Goal: Task Accomplishment & Management: Complete application form

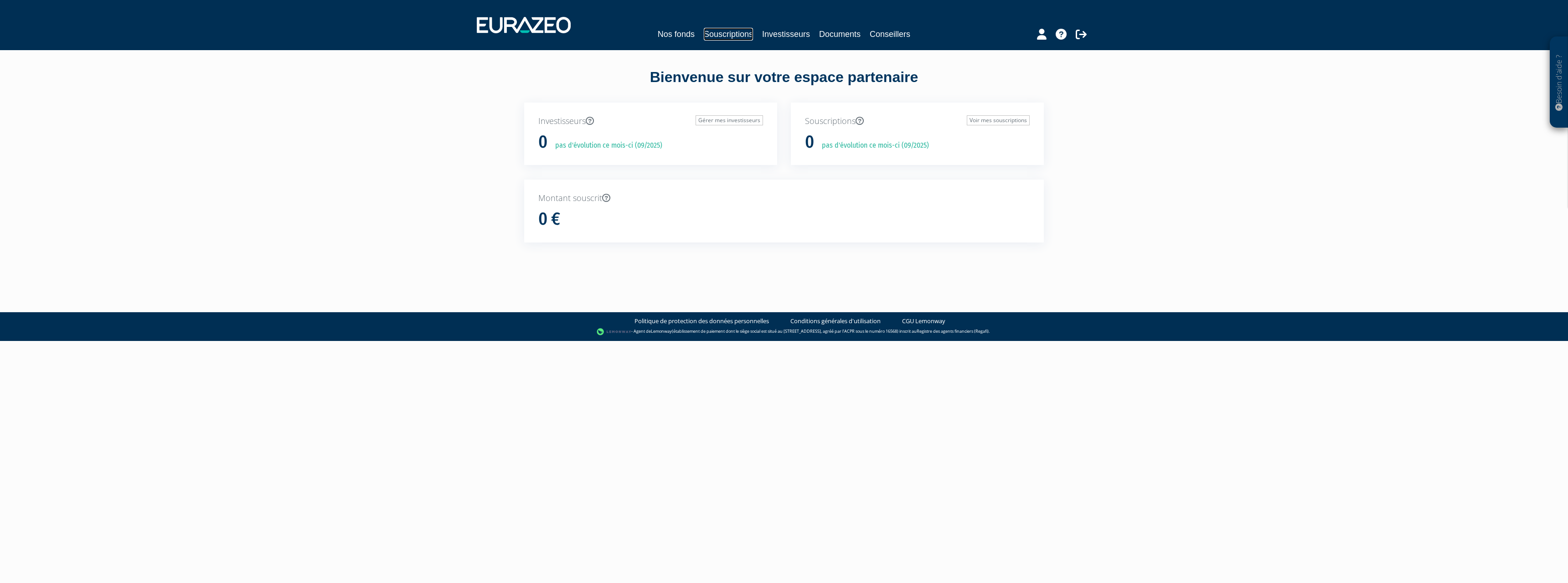
click at [718, 37] on link "Souscriptions" at bounding box center [728, 34] width 49 height 13
click at [838, 31] on link "Documents" at bounding box center [840, 34] width 41 height 13
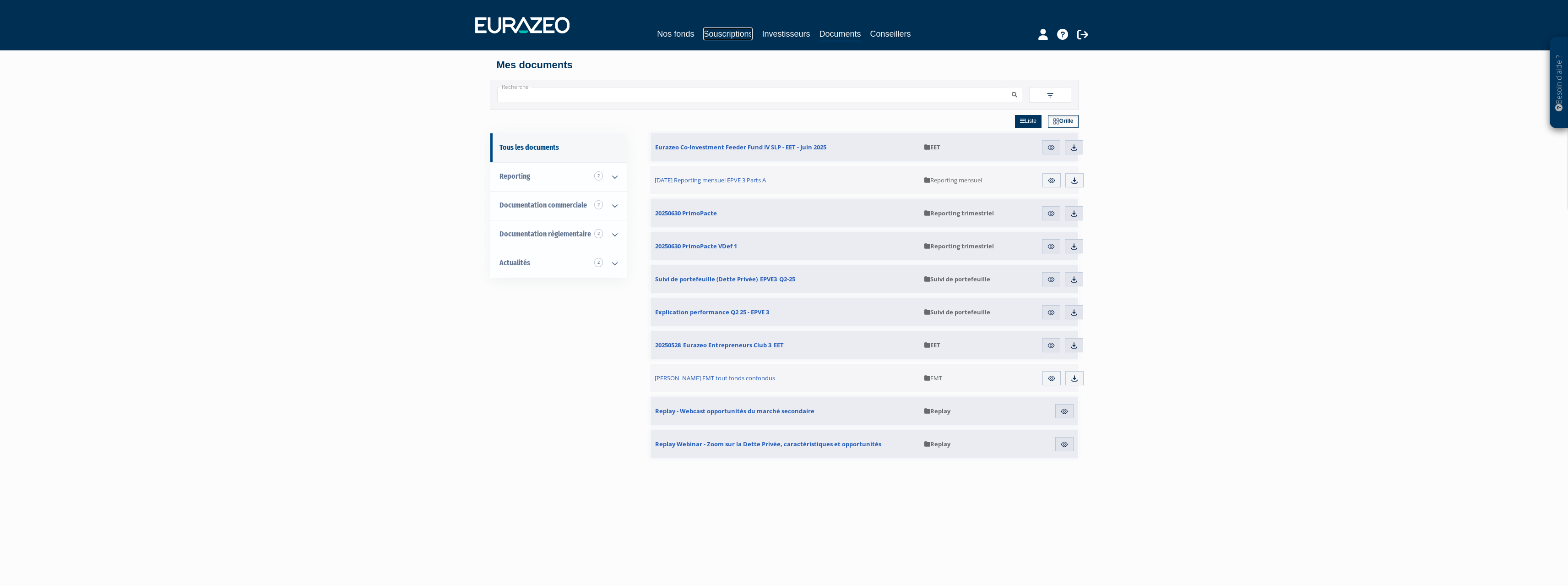
click at [716, 34] on link "Souscriptions" at bounding box center [727, 34] width 50 height 13
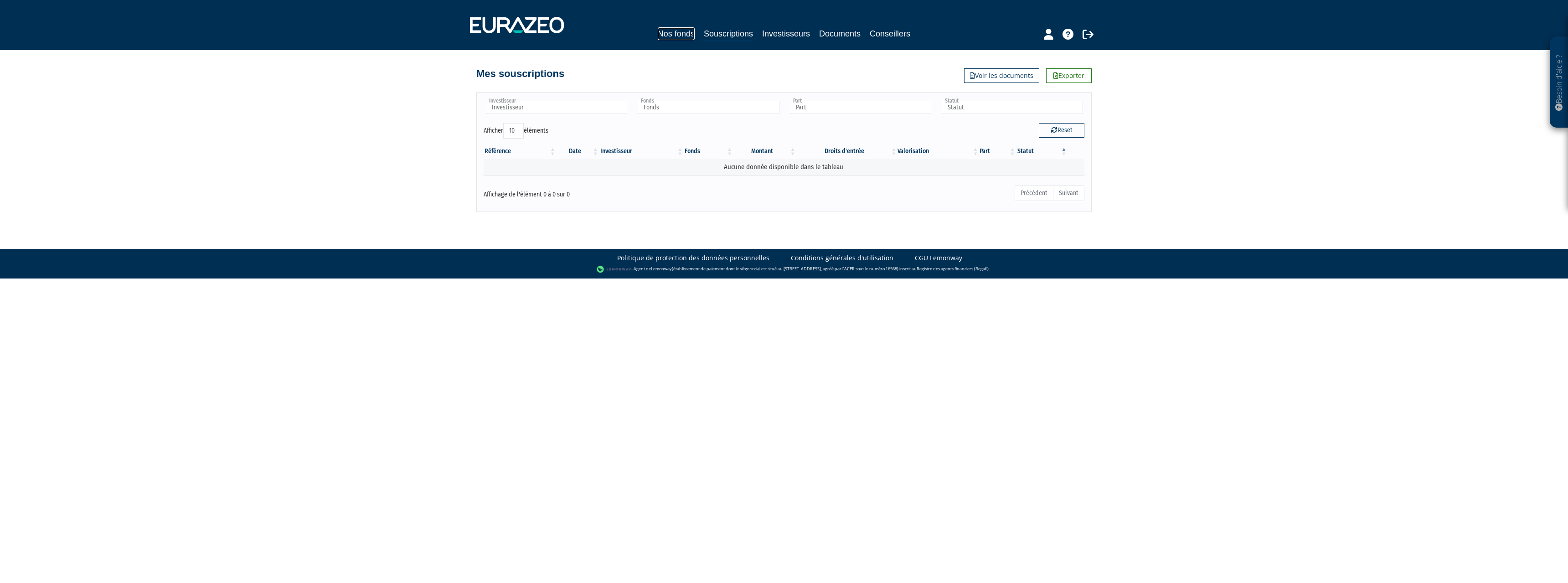
click at [690, 30] on link "Nos fonds" at bounding box center [676, 33] width 37 height 13
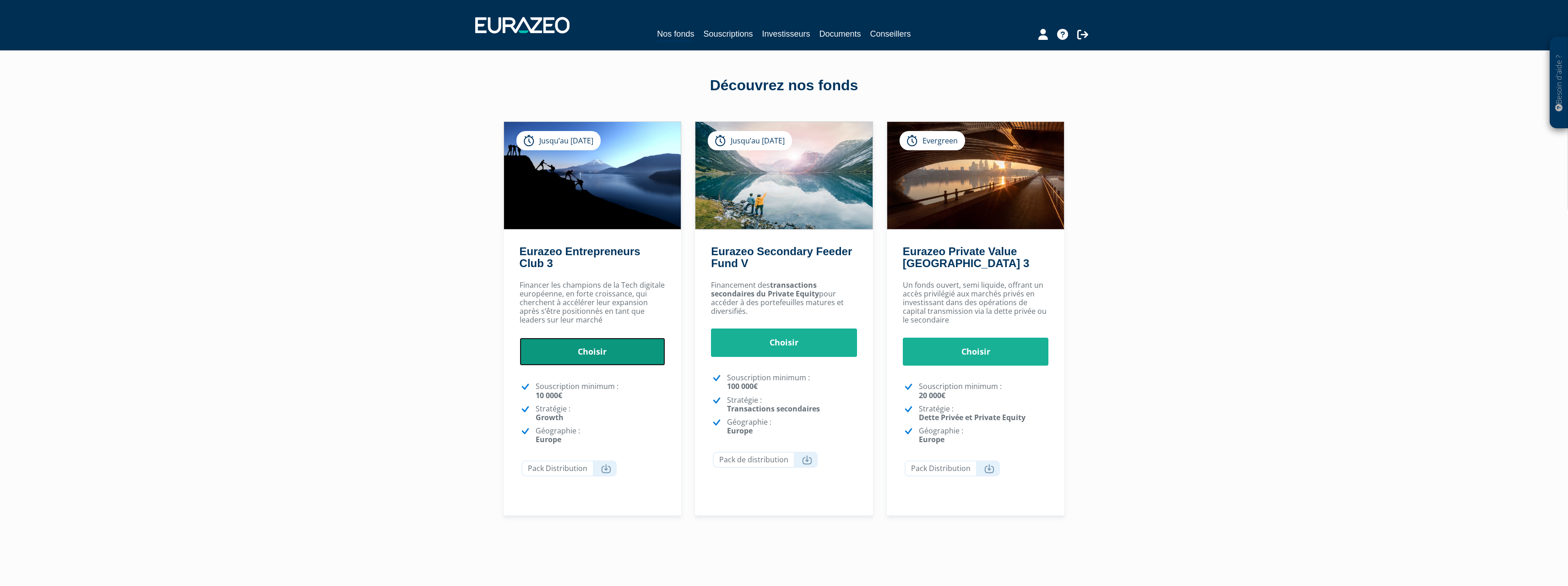
click at [635, 352] on link "Choisir" at bounding box center [592, 352] width 146 height 28
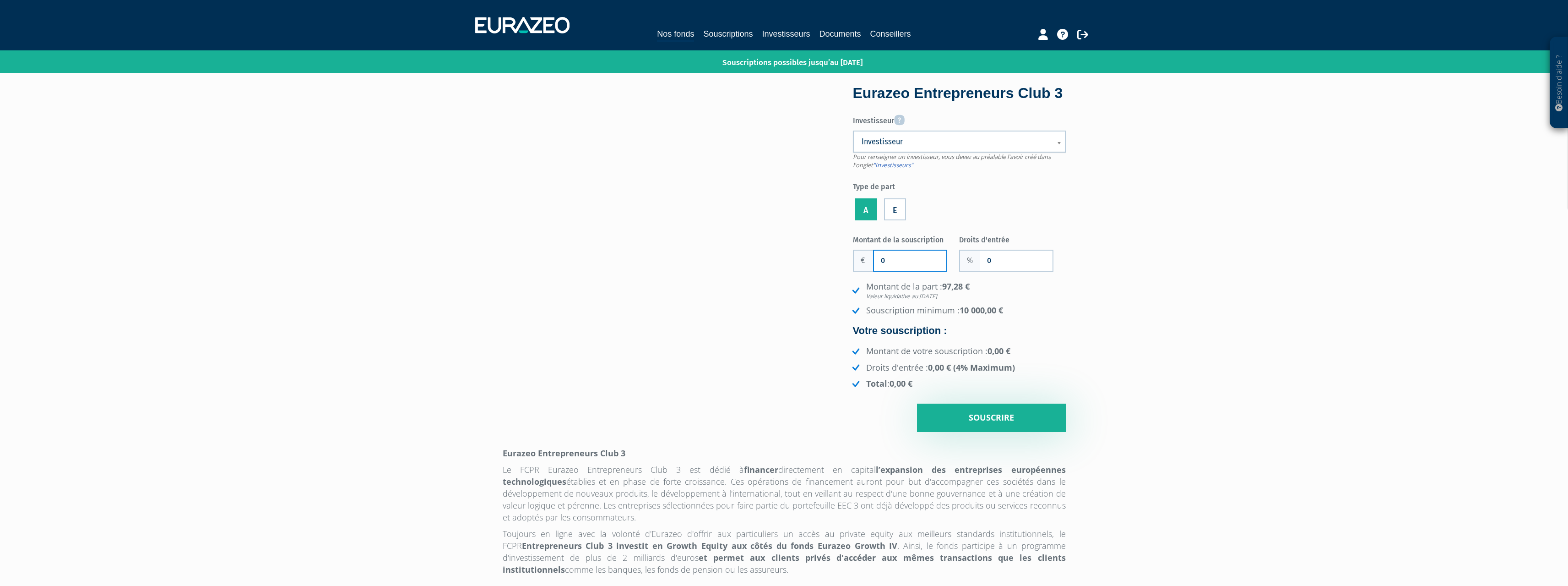
drag, startPoint x: 915, startPoint y: 276, endPoint x: 871, endPoint y: 274, distance: 44.0
click at [871, 272] on div "0" at bounding box center [900, 261] width 94 height 22
type input "20 000"
click at [984, 271] on input "0" at bounding box center [1016, 261] width 72 height 20
drag, startPoint x: 993, startPoint y: 283, endPoint x: 969, endPoint y: 276, distance: 25.0
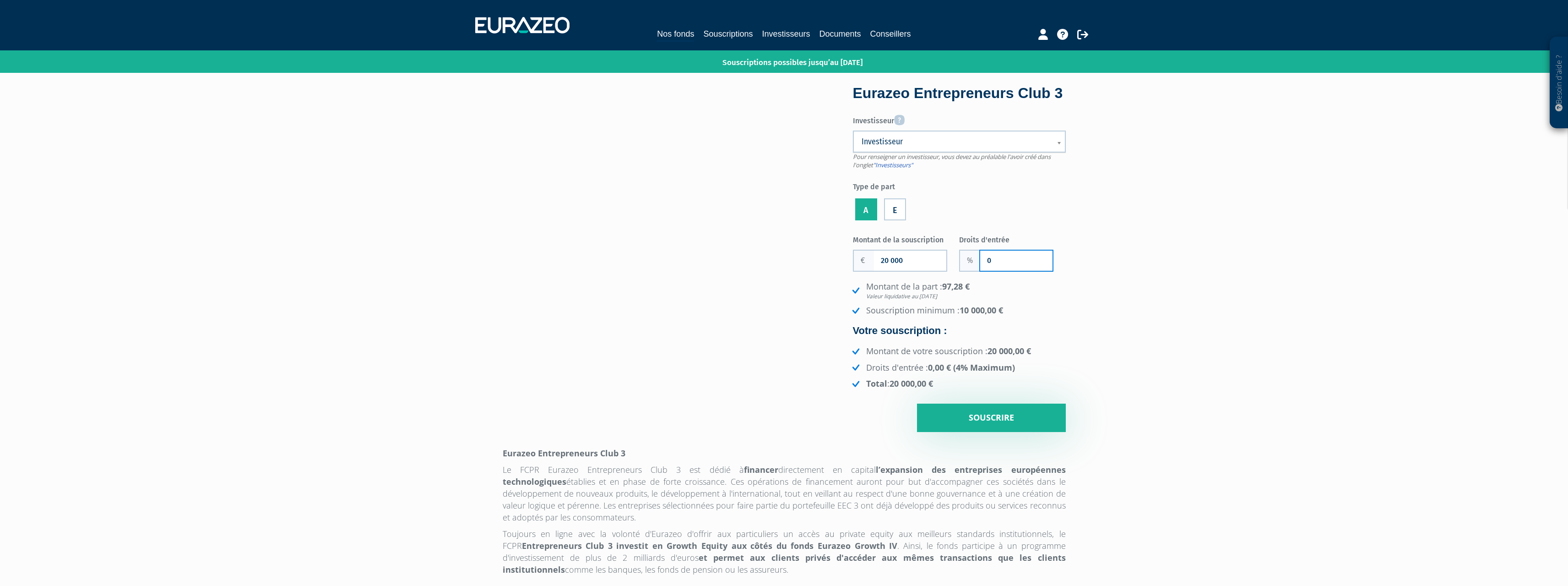
click at [969, 272] on div "0" at bounding box center [1006, 261] width 94 height 22
click at [1083, 264] on div "Besoin d'aide ? × J'ai besoin d'aide Si vous avez une question à propos du fonc…" at bounding box center [784, 555] width 1568 height 1111
click at [988, 271] on input "4.0000" at bounding box center [1016, 261] width 72 height 20
click at [985, 271] on input "4.0000" at bounding box center [1016, 261] width 72 height 20
drag, startPoint x: 989, startPoint y: 279, endPoint x: 977, endPoint y: 279, distance: 12.0
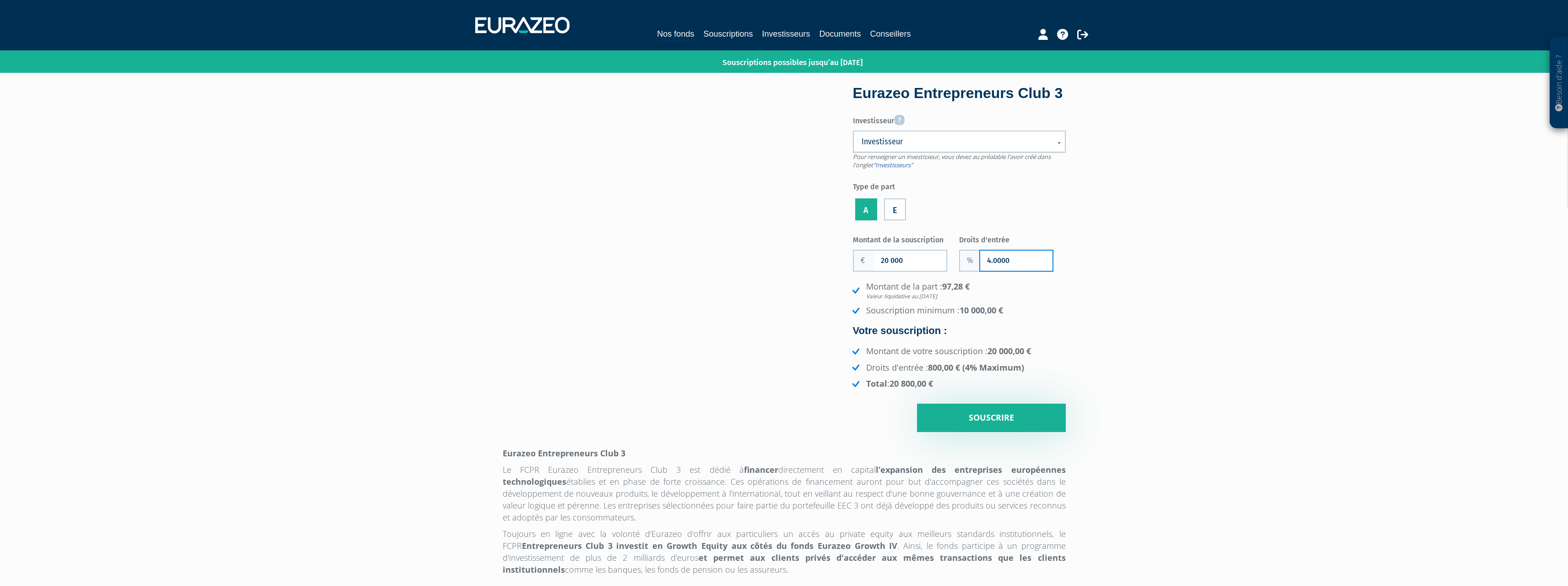
click at [977, 272] on div "4.0000" at bounding box center [1006, 261] width 94 height 22
click at [990, 271] on input "4.0000" at bounding box center [1016, 261] width 72 height 20
click at [1028, 223] on ul "A E" at bounding box center [959, 209] width 213 height 26
click at [987, 271] on input "4.0000" at bounding box center [1016, 261] width 72 height 20
click at [987, 271] on input "4.0000" at bounding box center [1016, 261] width 72 height 20
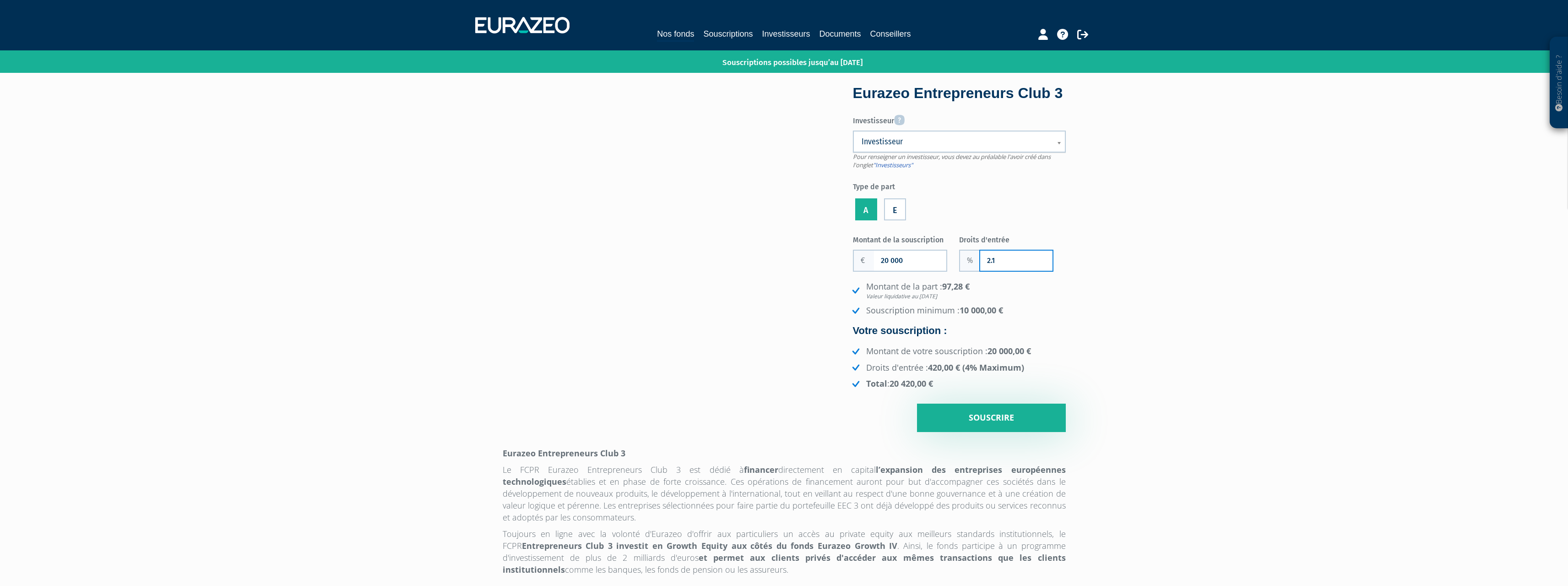
type input "2.1"
click at [1183, 218] on div "Besoin d'aide ? × J'ai besoin d'aide Si vous avez une question à propos du fonc…" at bounding box center [784, 555] width 1568 height 1111
click at [1118, 249] on div "Besoin d'aide ? × J'ai besoin d'aide Si vous avez une question à propos du fonc…" at bounding box center [784, 555] width 1568 height 1111
click at [942, 147] on span "Investisseur" at bounding box center [953, 141] width 183 height 11
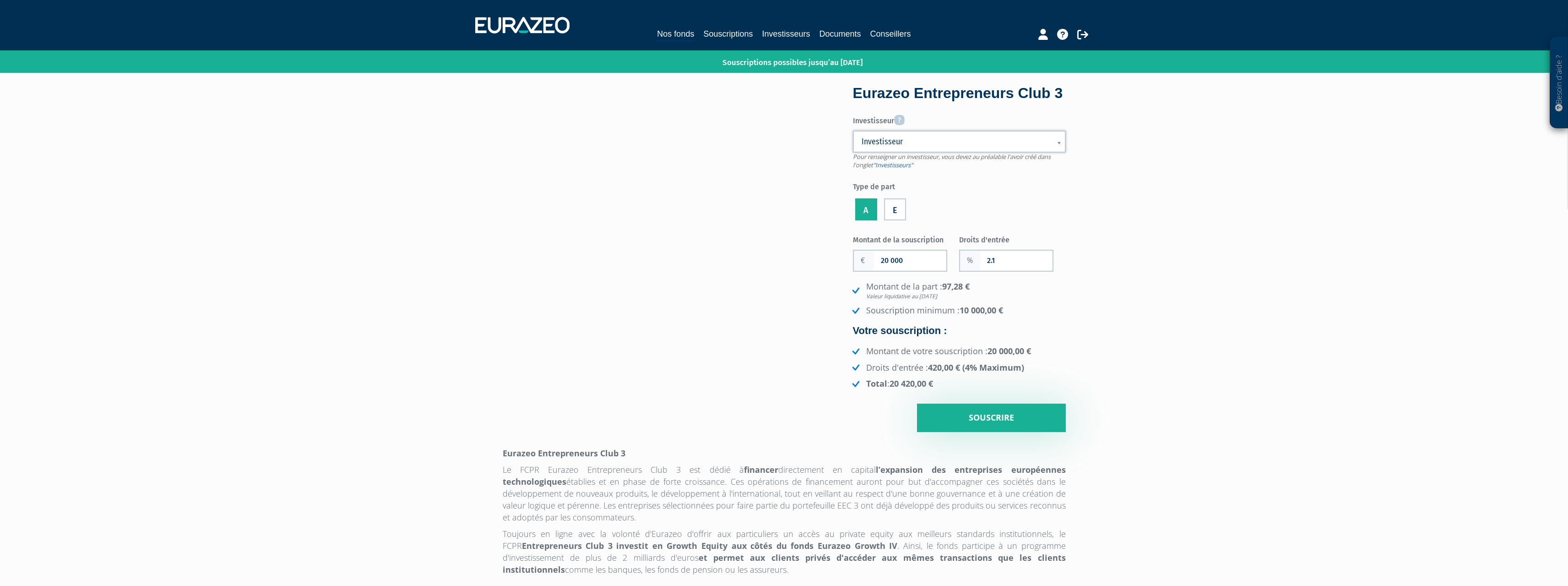
click at [1133, 172] on div "Besoin d'aide ? × J'ai besoin d'aide Si vous avez une question à propos du fonc…" at bounding box center [784, 555] width 1568 height 1111
click at [990, 432] on input "Souscrire" at bounding box center [991, 418] width 149 height 28
click at [903, 147] on span "Investisseur" at bounding box center [953, 141] width 183 height 11
click at [1073, 133] on div "Besoin d'aide ? × J'ai besoin d'aide Si vous avez une question à propos du fonc…" at bounding box center [784, 555] width 1568 height 1111
click at [725, 32] on link "Souscriptions" at bounding box center [727, 34] width 50 height 13
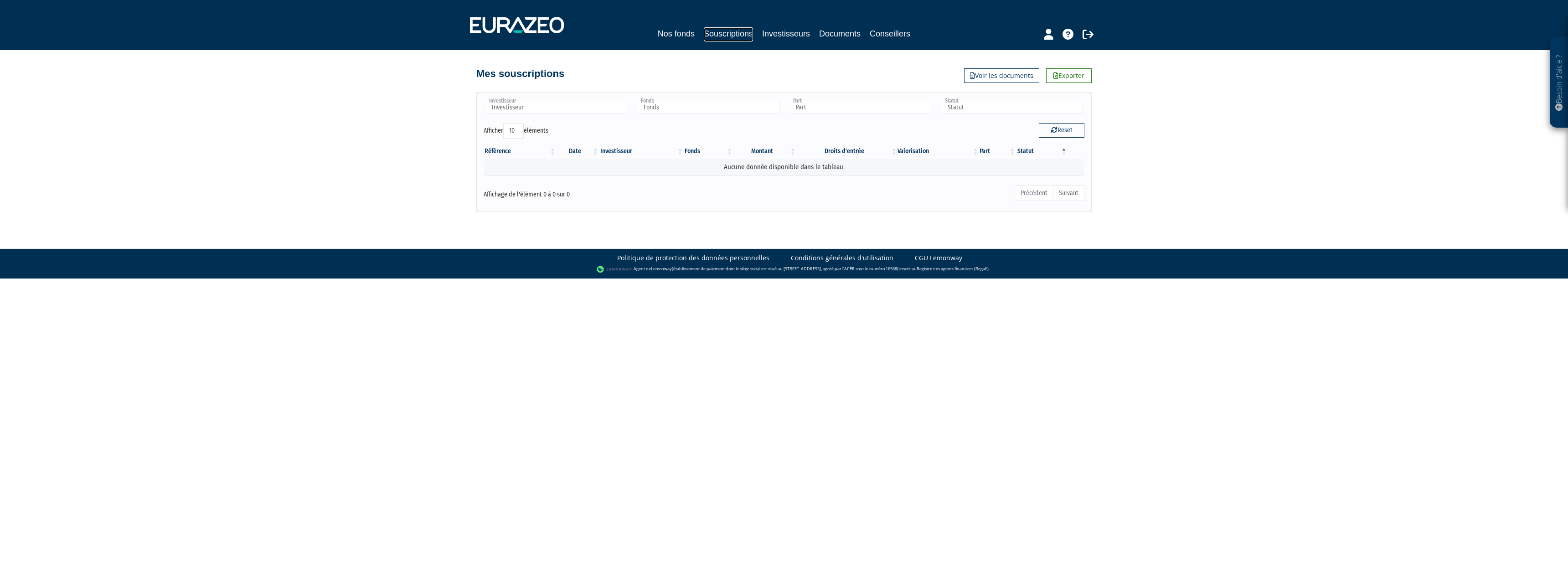
click at [716, 32] on link "Souscriptions" at bounding box center [728, 34] width 49 height 14
click at [602, 108] on input "text" at bounding box center [556, 107] width 141 height 13
click at [894, 30] on link "Conseillers" at bounding box center [890, 33] width 41 height 13
type input "Investisseur"
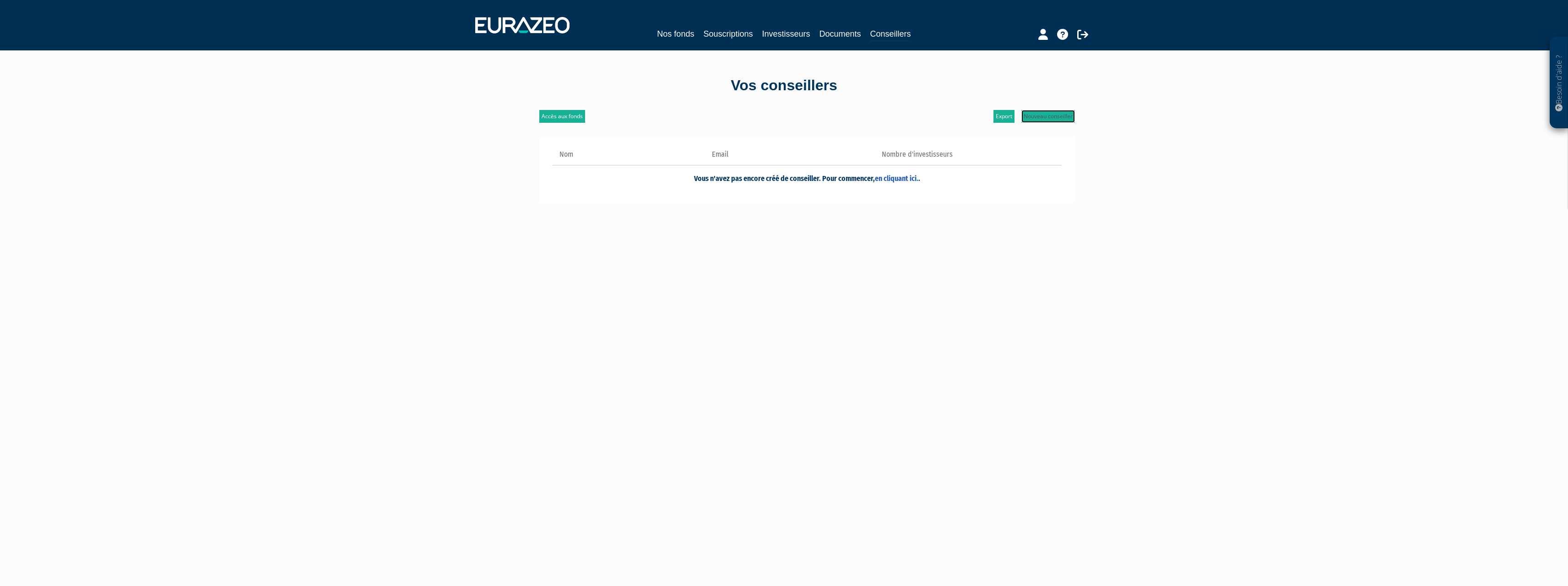
click at [1047, 116] on link "Nouveau conseiller" at bounding box center [1048, 116] width 54 height 13
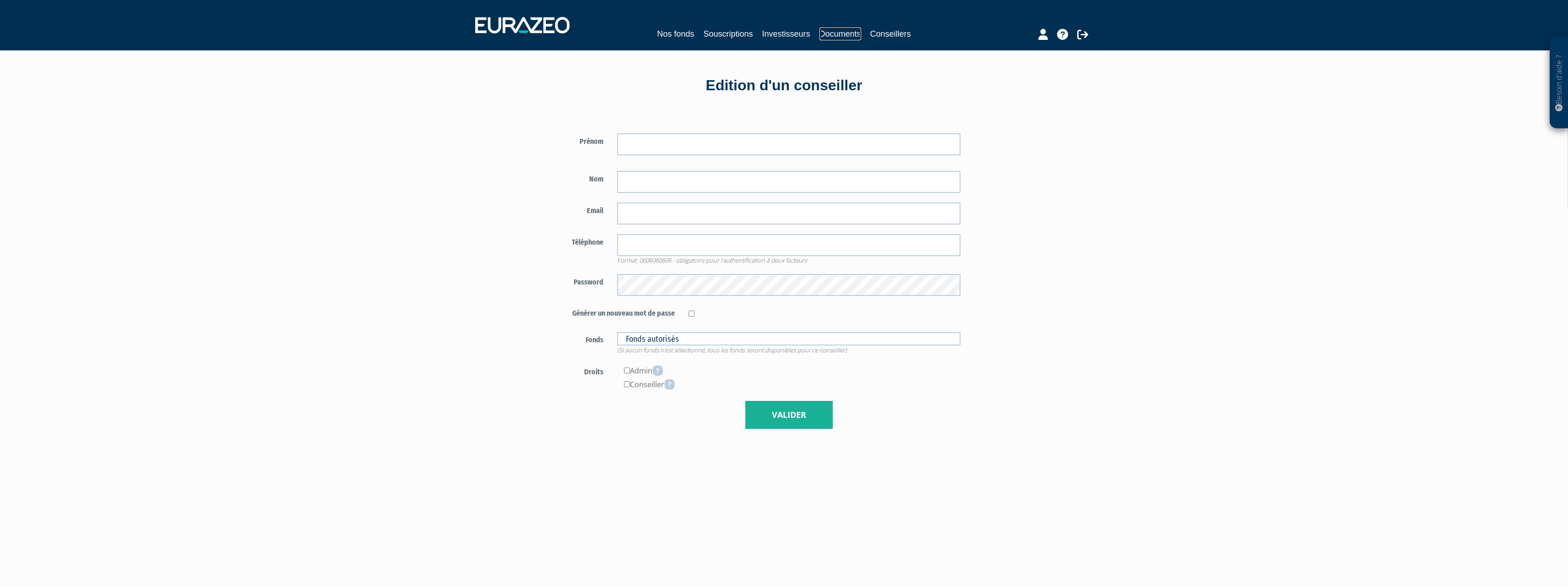
click at [837, 35] on link "Documents" at bounding box center [840, 34] width 42 height 13
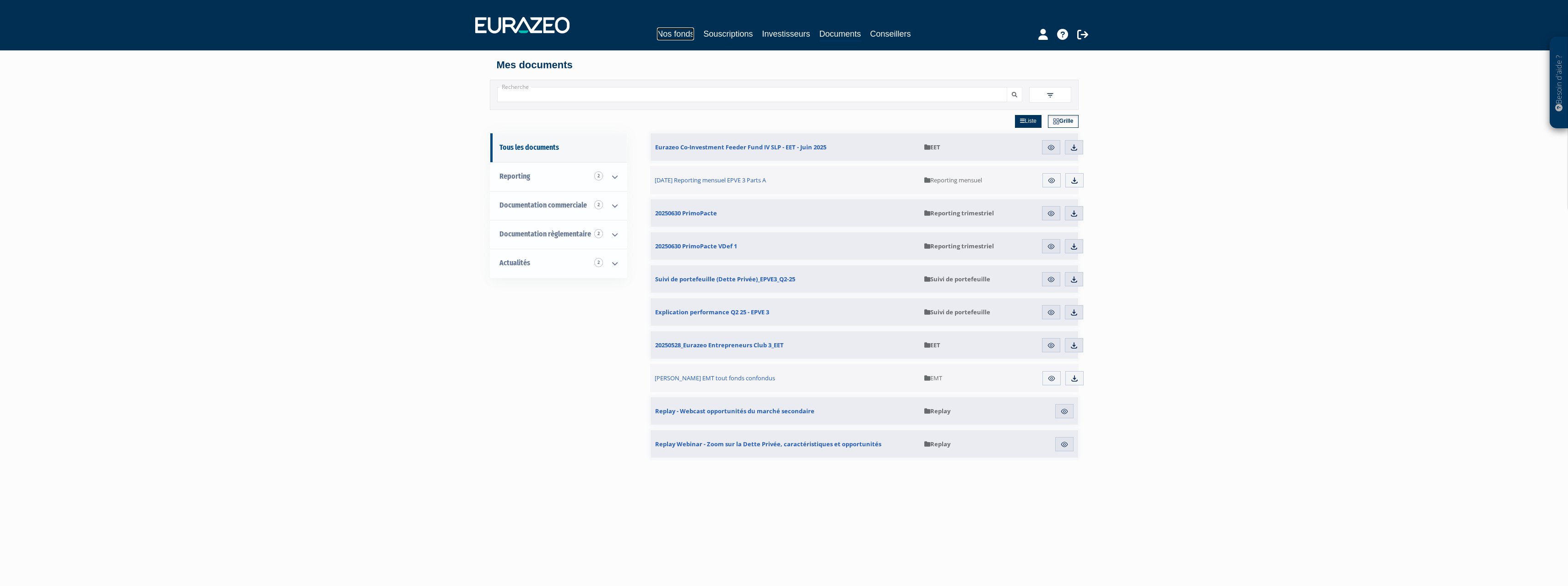
click at [685, 34] on link "Nos fonds" at bounding box center [675, 34] width 37 height 13
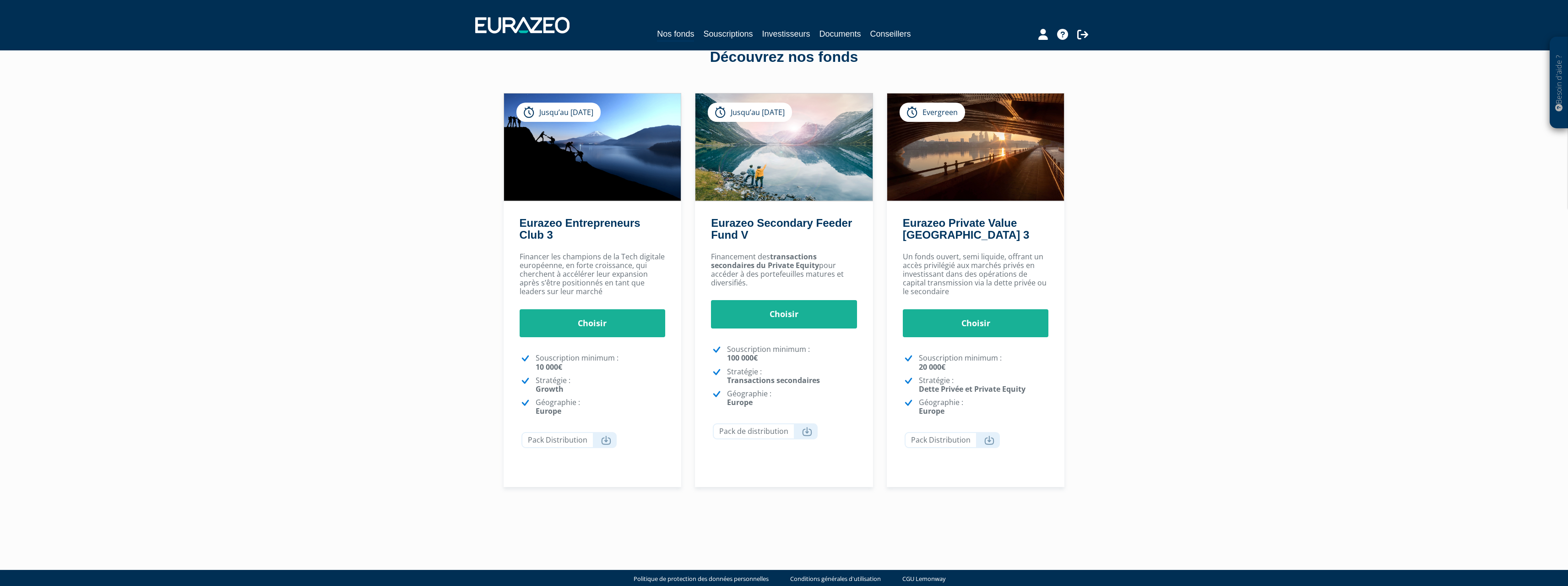
scroll to position [41, 0]
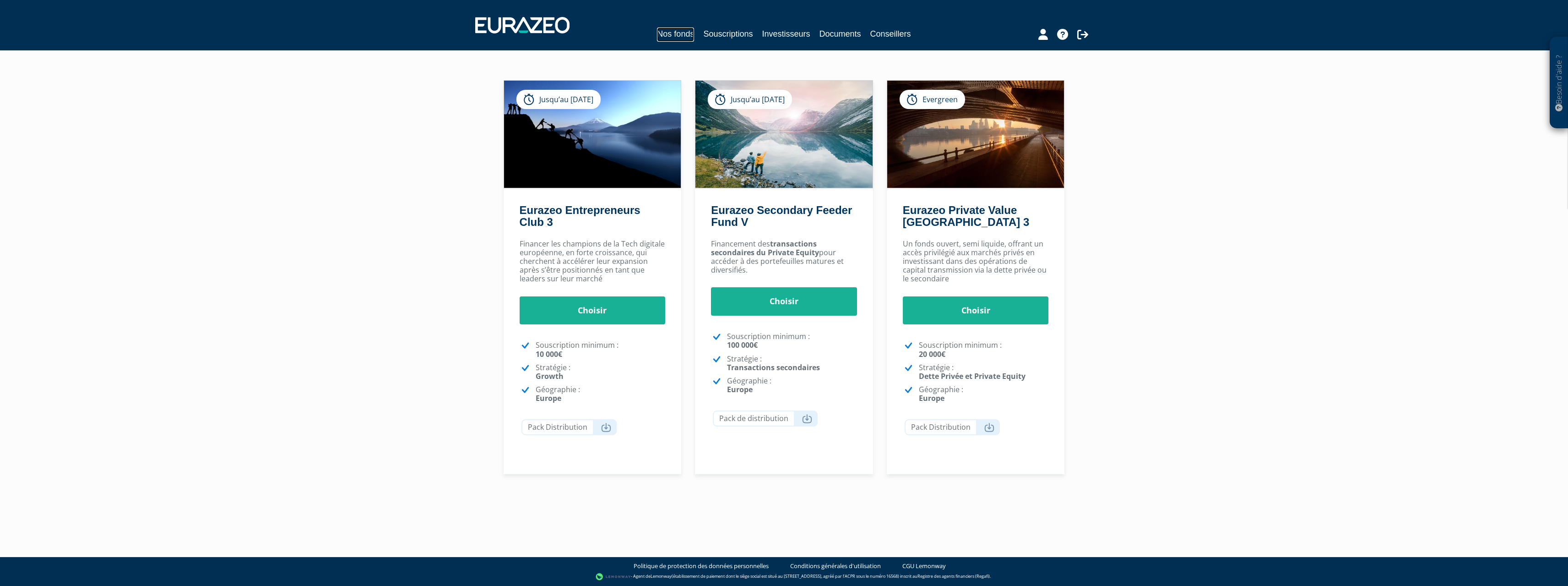
click at [669, 32] on link "Nos fonds" at bounding box center [675, 34] width 37 height 14
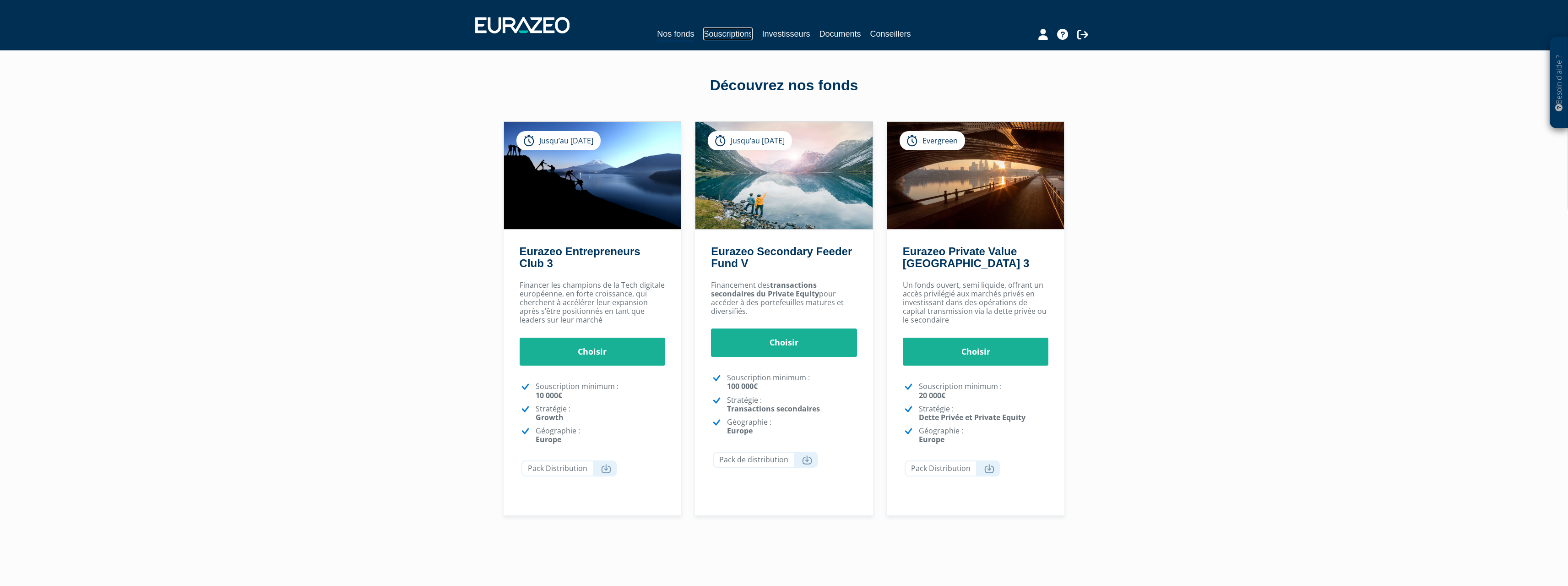
click at [734, 30] on link "Souscriptions" at bounding box center [727, 34] width 50 height 13
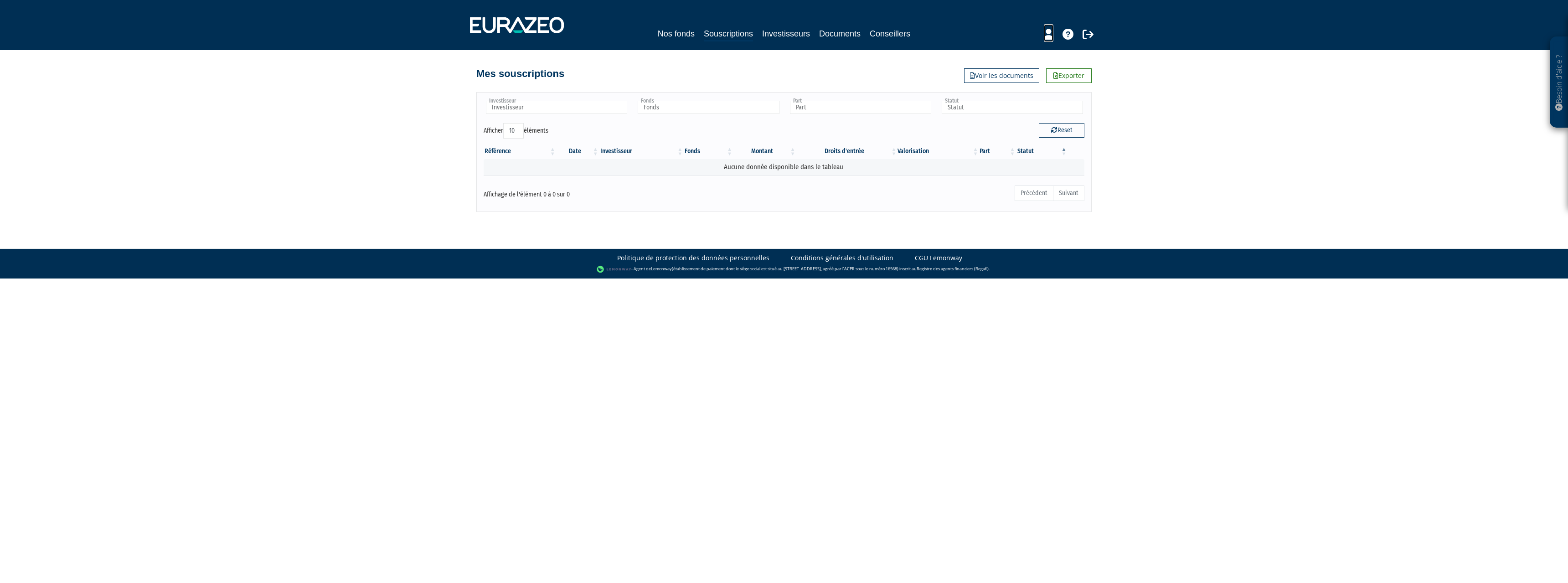
click at [1052, 38] on icon at bounding box center [1049, 34] width 10 height 11
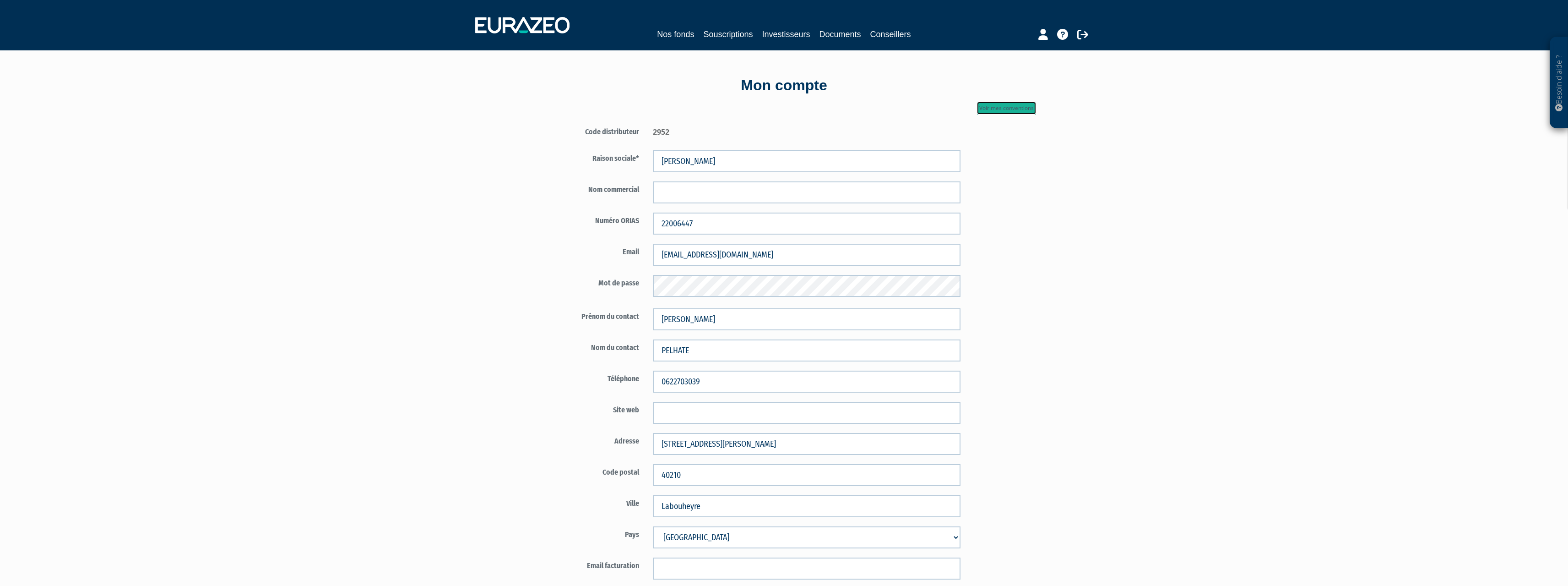
click at [998, 103] on link "Voir mes conventions" at bounding box center [1006, 108] width 59 height 13
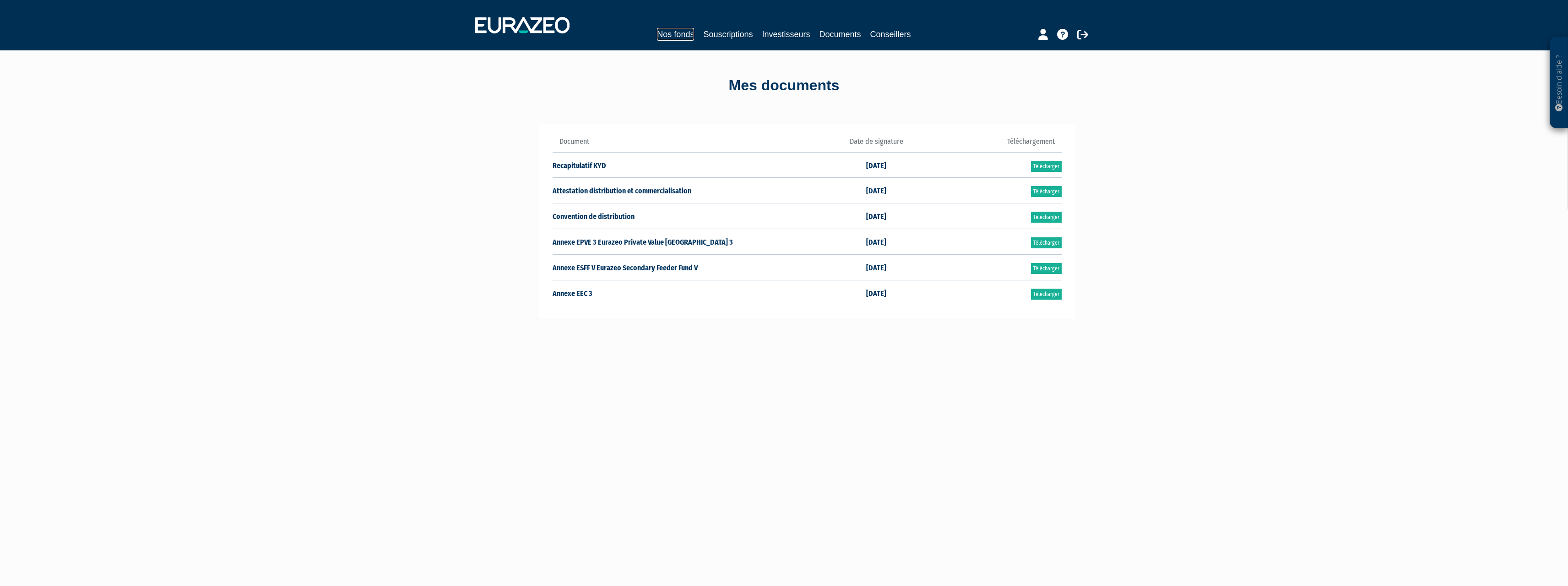
click at [677, 31] on link "Nos fonds" at bounding box center [675, 34] width 37 height 13
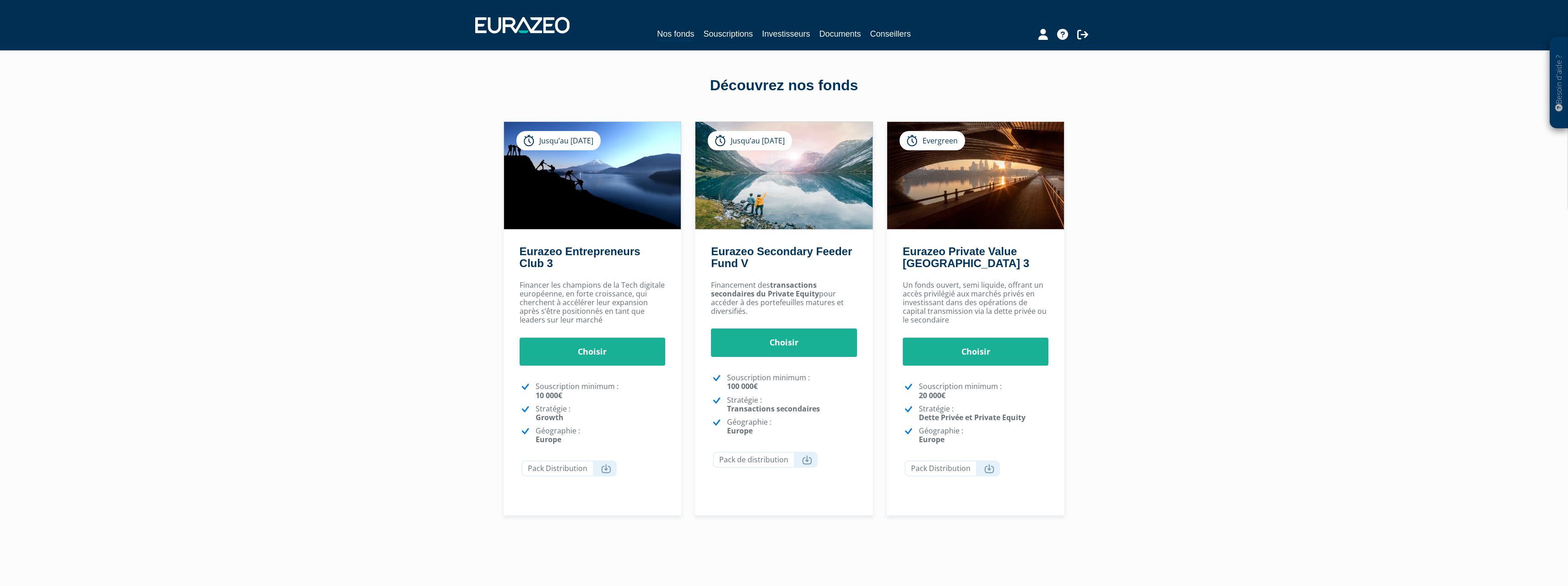
scroll to position [41, 0]
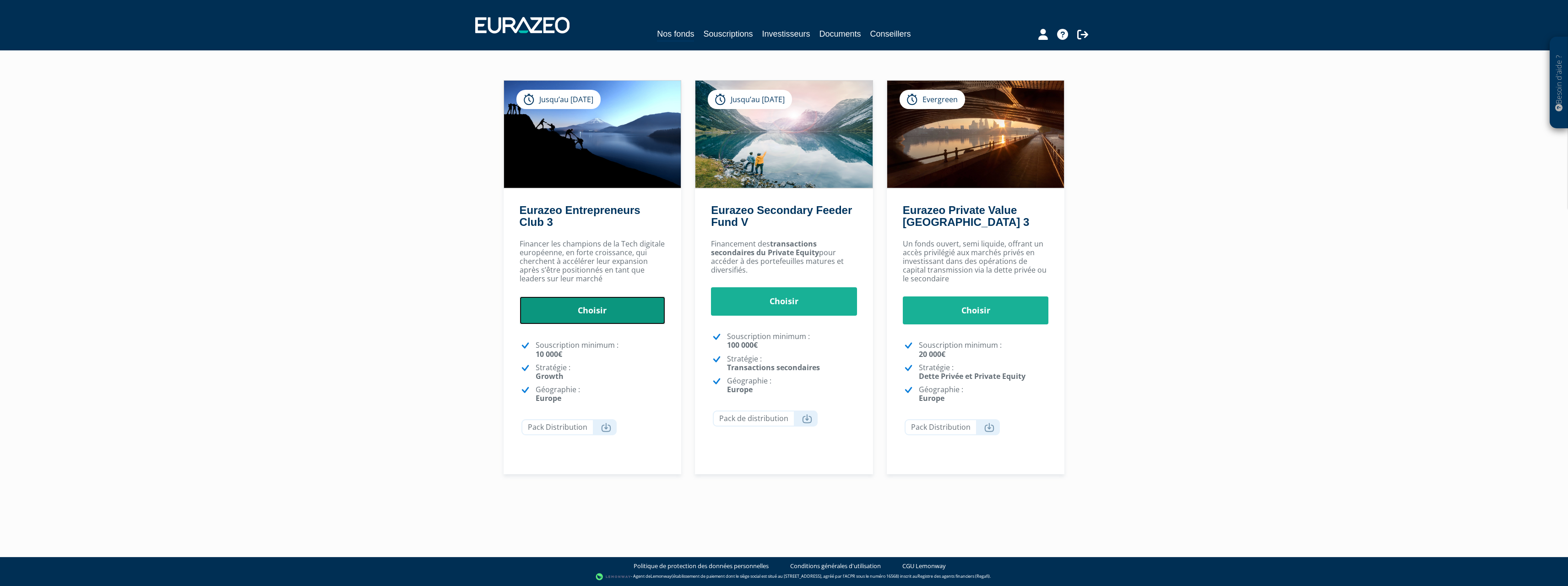
click at [588, 314] on link "Choisir" at bounding box center [592, 310] width 146 height 28
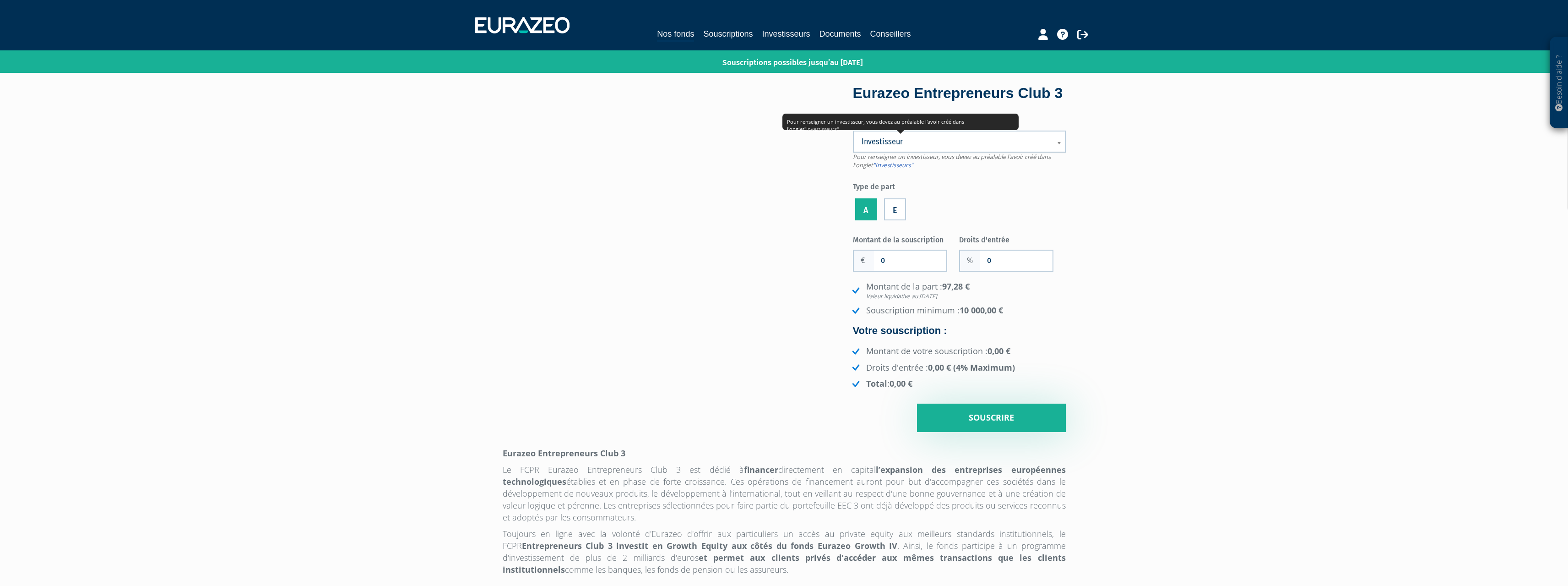
click at [901, 125] on icon at bounding box center [899, 120] width 10 height 11
click at [0, 0] on select "Investisseur" at bounding box center [0, 0] width 0 height 0
click at [781, 35] on link "Investisseurs" at bounding box center [786, 34] width 48 height 13
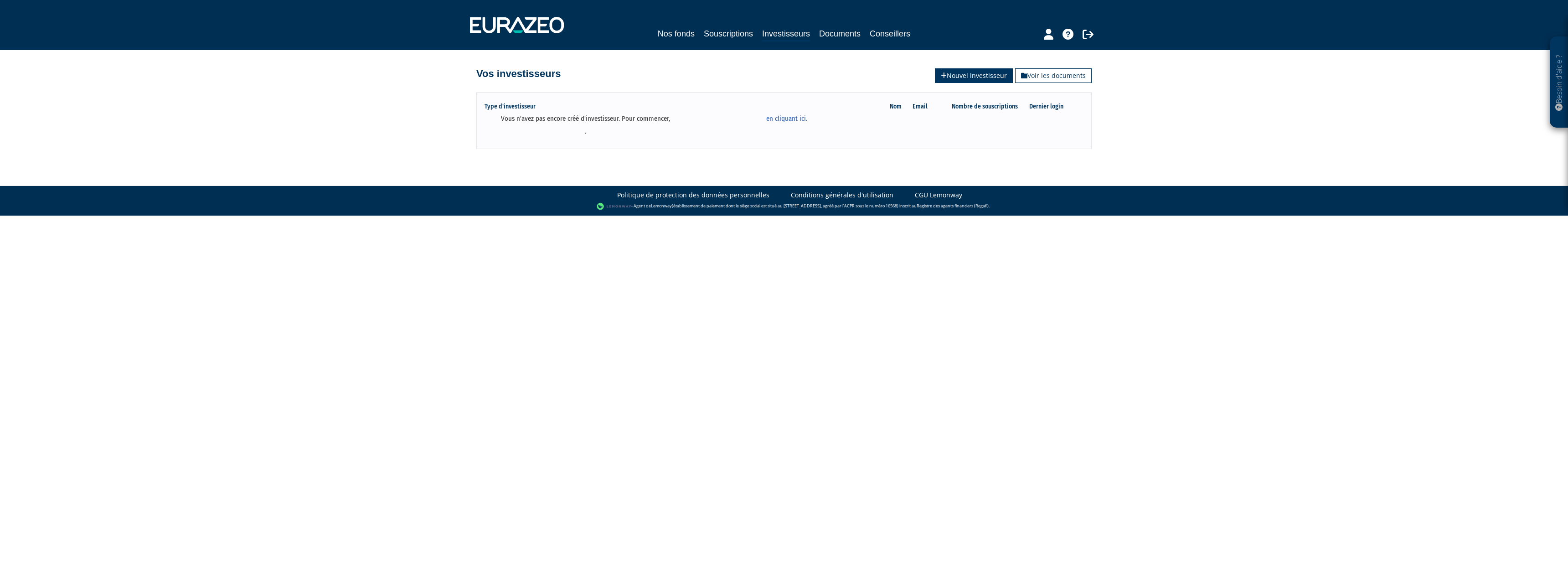
click at [964, 75] on link "Nouvel investisseur" at bounding box center [974, 75] width 78 height 15
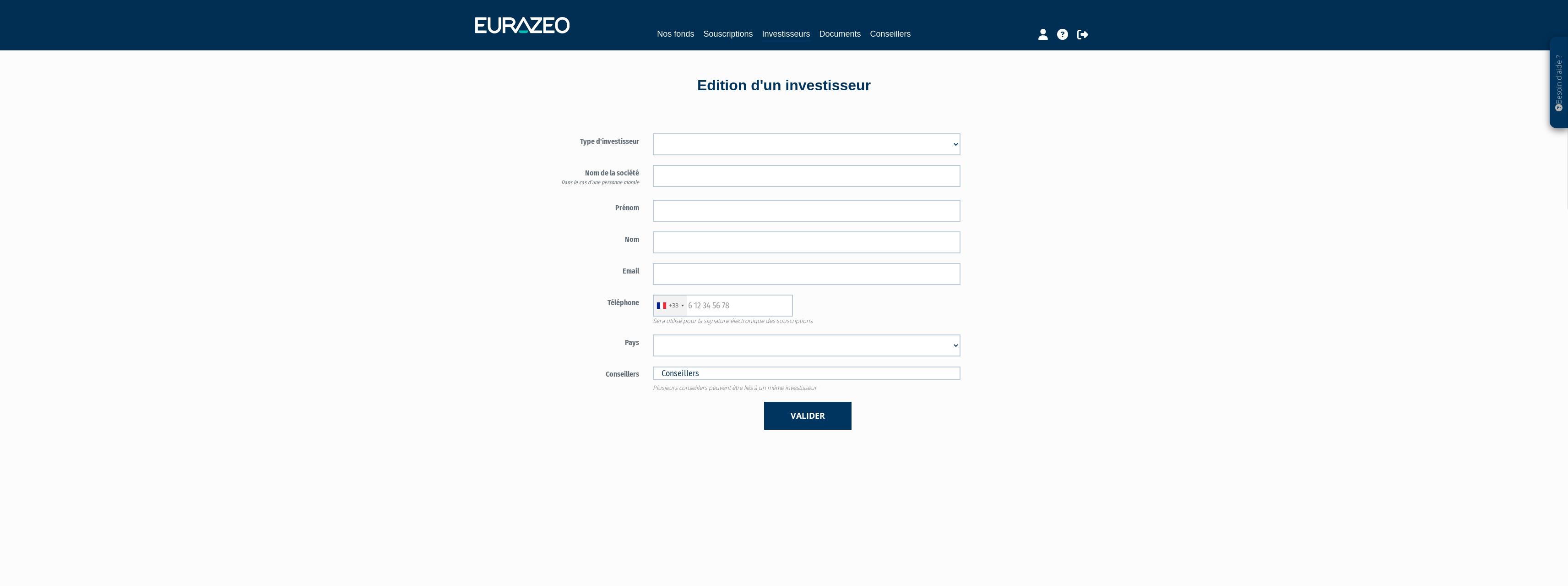
click at [742, 141] on select "Mr [PERSON_NAME] Société" at bounding box center [806, 144] width 307 height 22
select select "1"
click at [653, 133] on select "Mr [PERSON_NAME] Société" at bounding box center [806, 144] width 307 height 22
click at [713, 180] on input "text" at bounding box center [806, 176] width 307 height 22
click at [1082, 160] on div "Besoin d'aide ? × J'ai besoin d'aide Si vous avez une question à propos du fonc…" at bounding box center [784, 362] width 1568 height 725
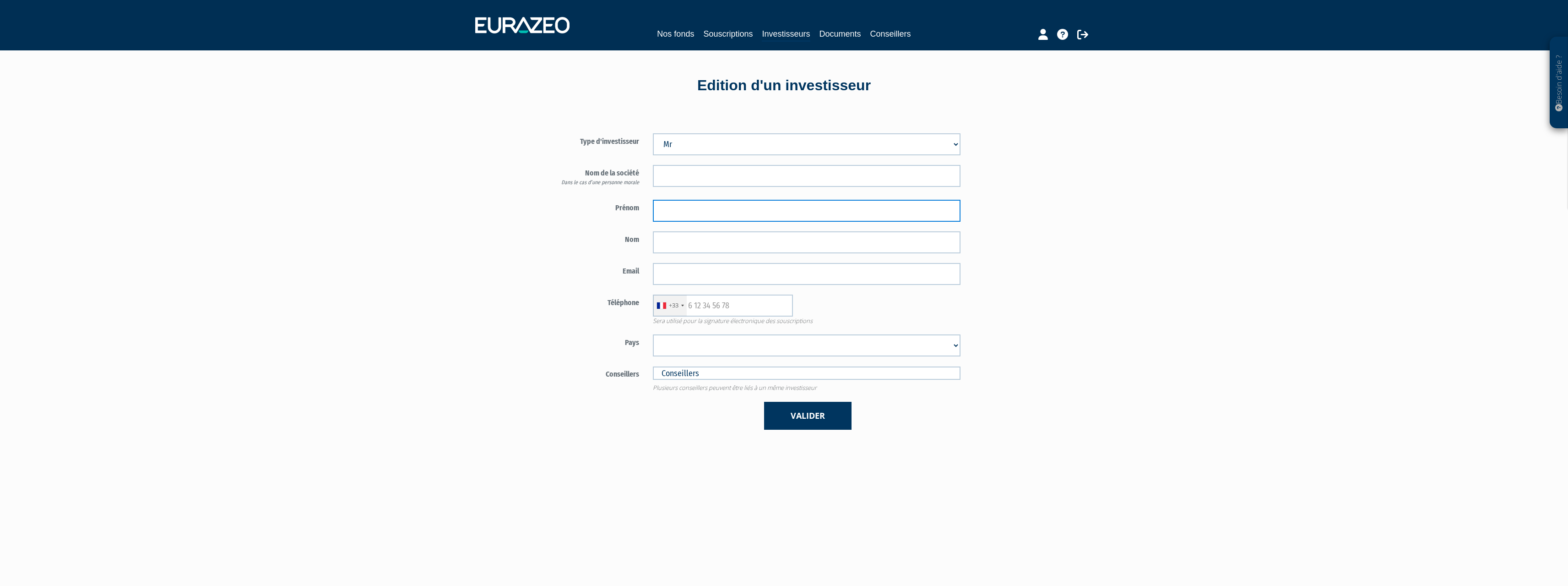
click at [814, 205] on input "text" at bounding box center [806, 210] width 307 height 22
type input "Jacques"
click at [774, 246] on input "text" at bounding box center [806, 242] width 307 height 22
type input "LAPUC"
click at [693, 265] on input "email" at bounding box center [806, 274] width 307 height 22
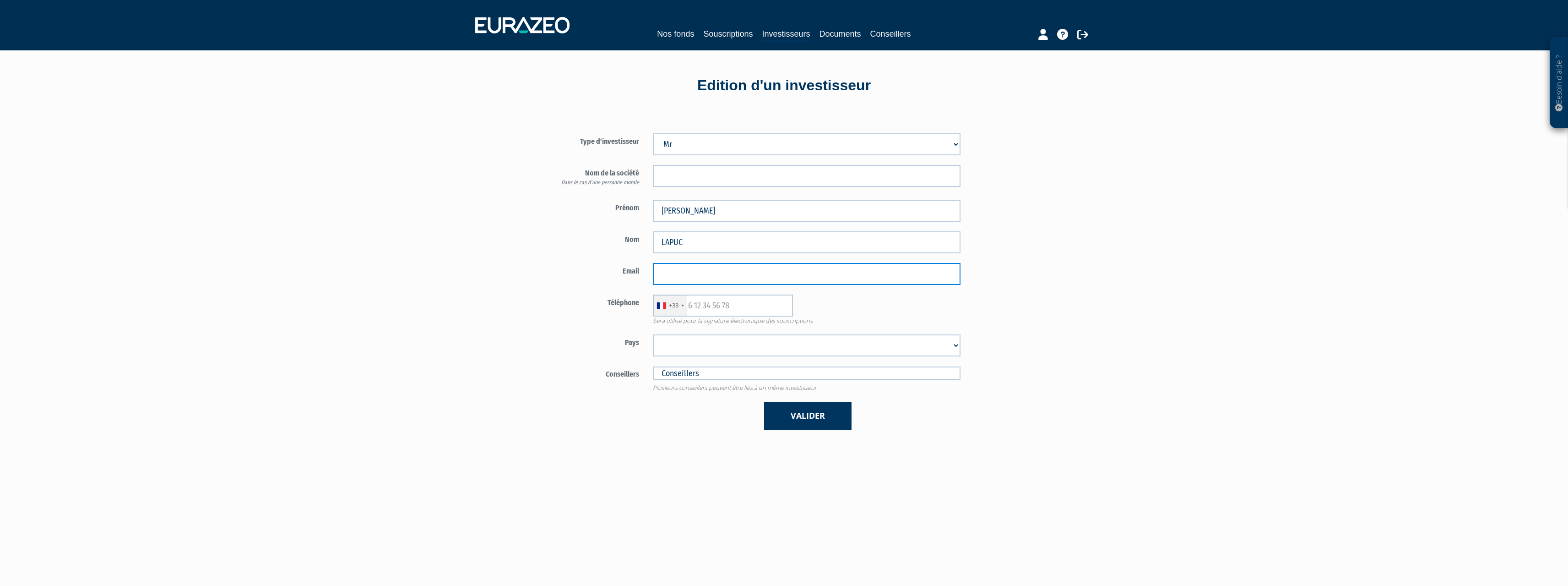
paste input "jacques.lapuc@gmail.com"
type input "jacques.lapuc@gmail.com"
click at [713, 297] on input "text" at bounding box center [723, 306] width 140 height 22
type input "681486602"
click at [861, 354] on select "Afghanistan Afrique du Sud Albanie Algérie Allemagne Andorre Angola Anguilla An…" at bounding box center [806, 346] width 307 height 22
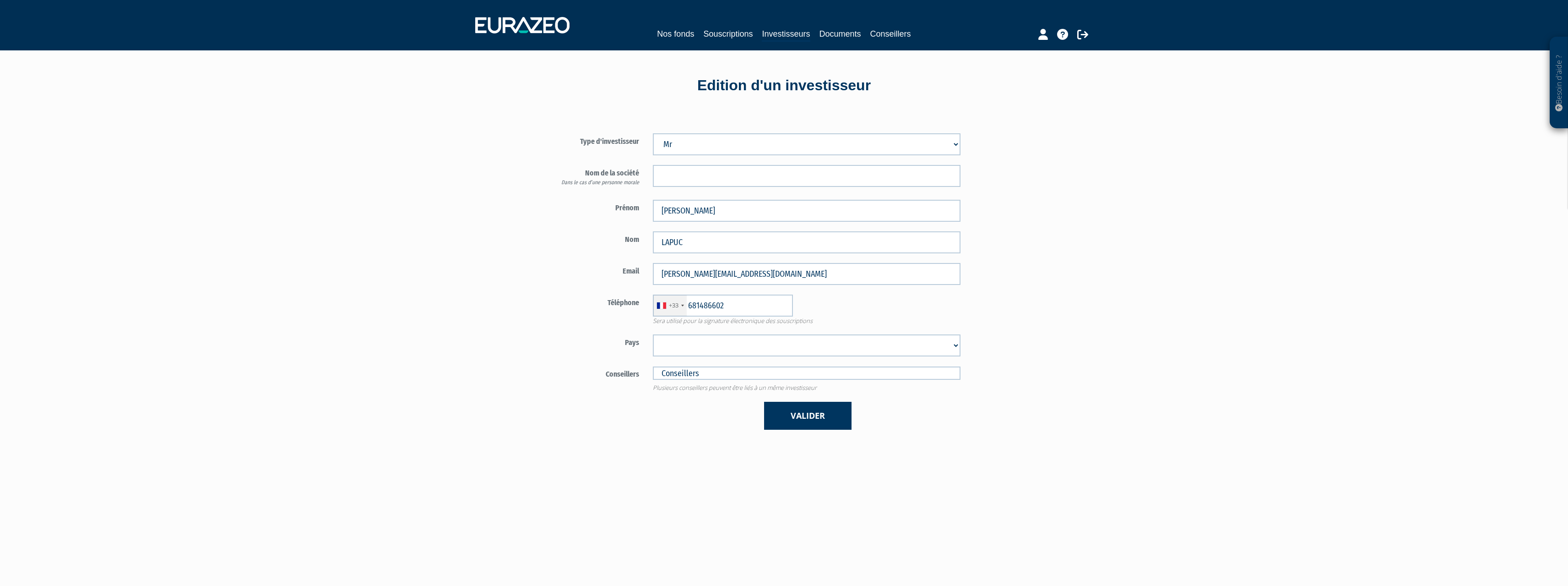
select select "75"
click at [653, 335] on select "Afghanistan Afrique du Sud Albanie Algérie Allemagne Andorre Angola Anguilla An…" at bounding box center [806, 346] width 307 height 22
drag, startPoint x: 1116, startPoint y: 286, endPoint x: 1090, endPoint y: 294, distance: 27.2
click at [1116, 286] on div "Besoin d'aide ? × J'ai besoin d'aide Si vous avez une question à propos du fonc…" at bounding box center [784, 362] width 1568 height 725
drag, startPoint x: 793, startPoint y: 410, endPoint x: 797, endPoint y: 404, distance: 7.2
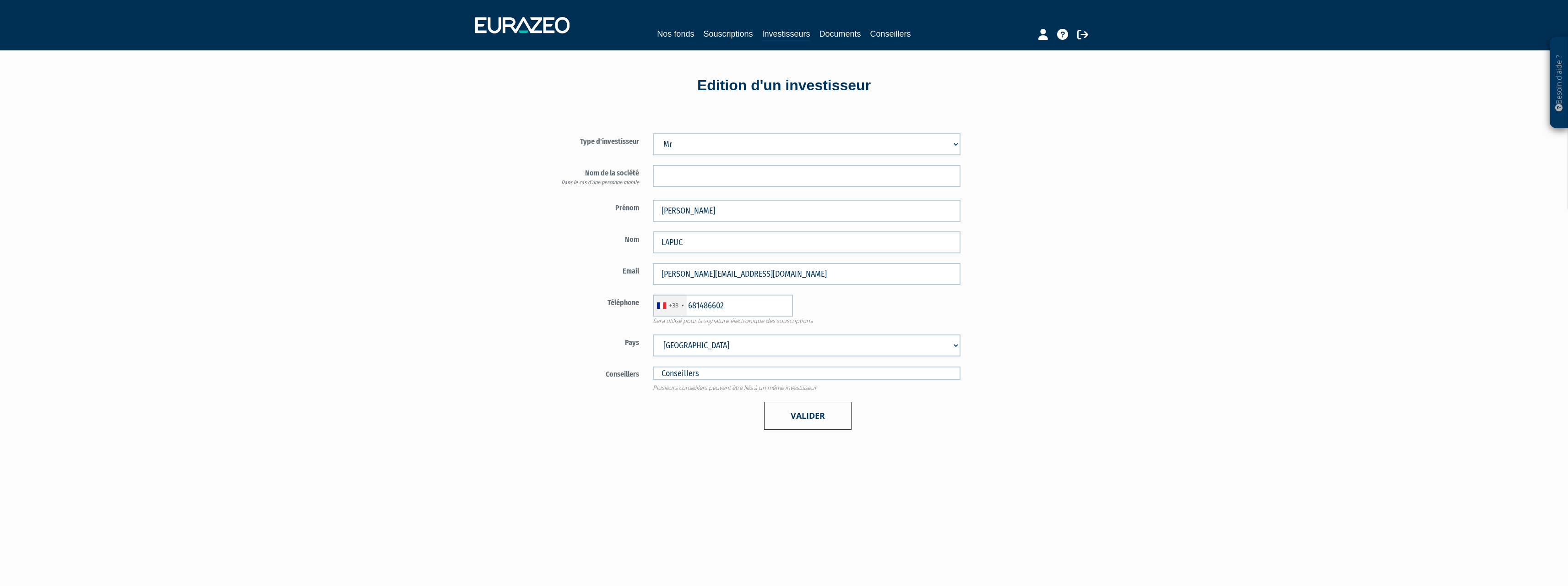
click at [794, 410] on button "Valider" at bounding box center [808, 416] width 87 height 28
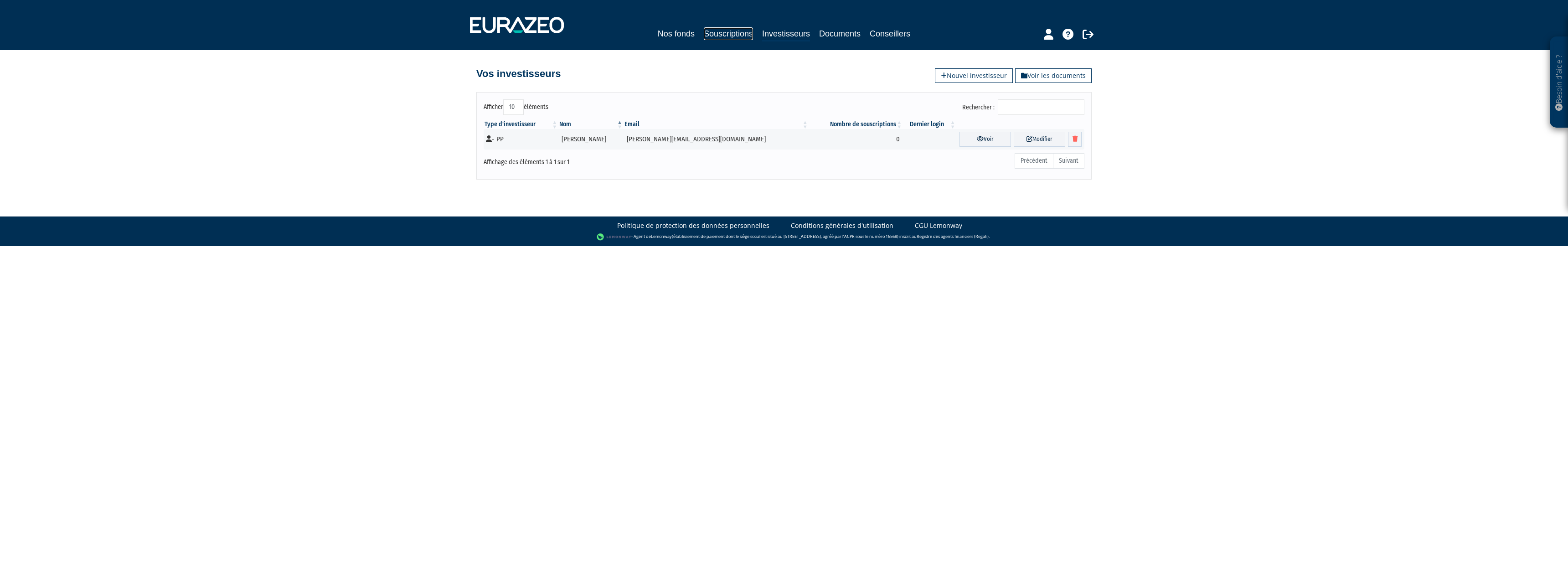
click at [728, 33] on link "Souscriptions" at bounding box center [728, 33] width 49 height 13
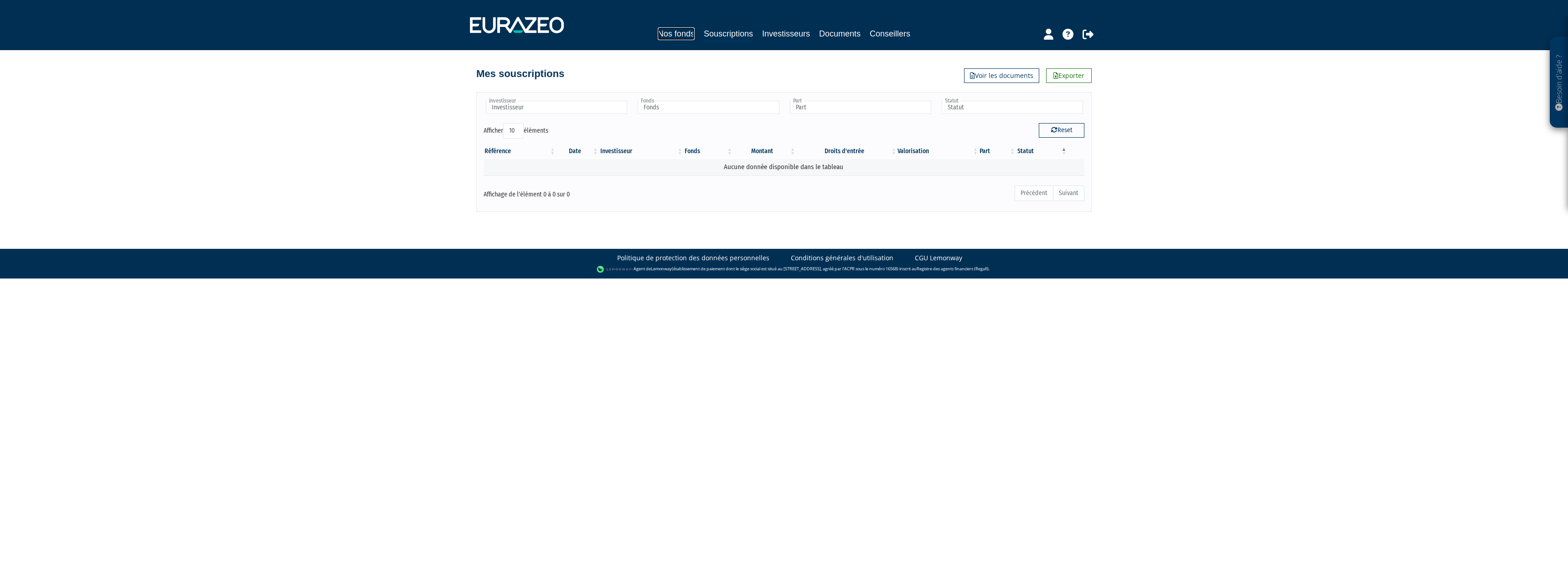
click at [679, 37] on link "Nos fonds" at bounding box center [676, 33] width 37 height 13
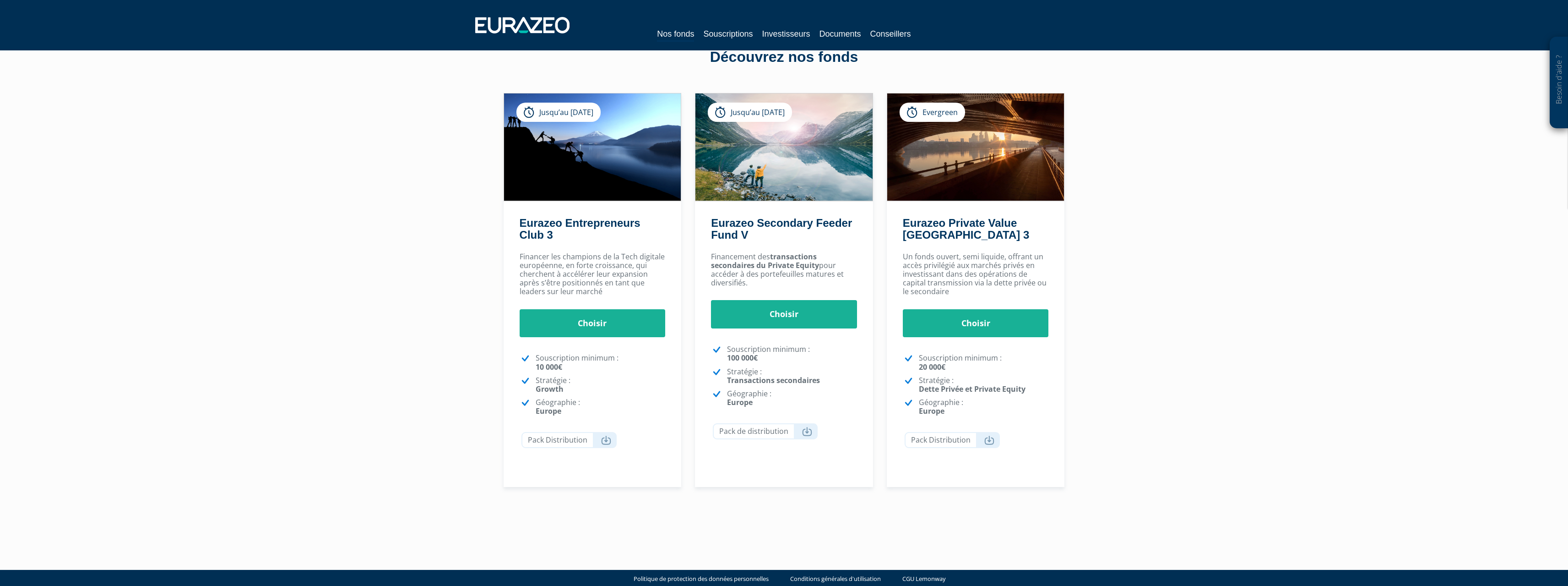
scroll to position [41, 0]
